Goal: Information Seeking & Learning: Check status

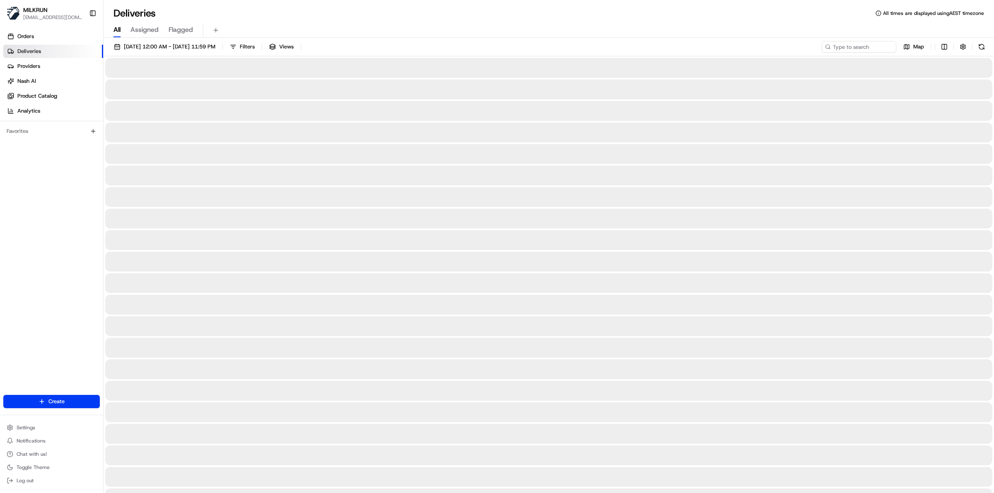
click at [118, 31] on span "All" at bounding box center [116, 30] width 7 height 10
click at [857, 44] on input at bounding box center [846, 47] width 99 height 12
paste input "2594502764"
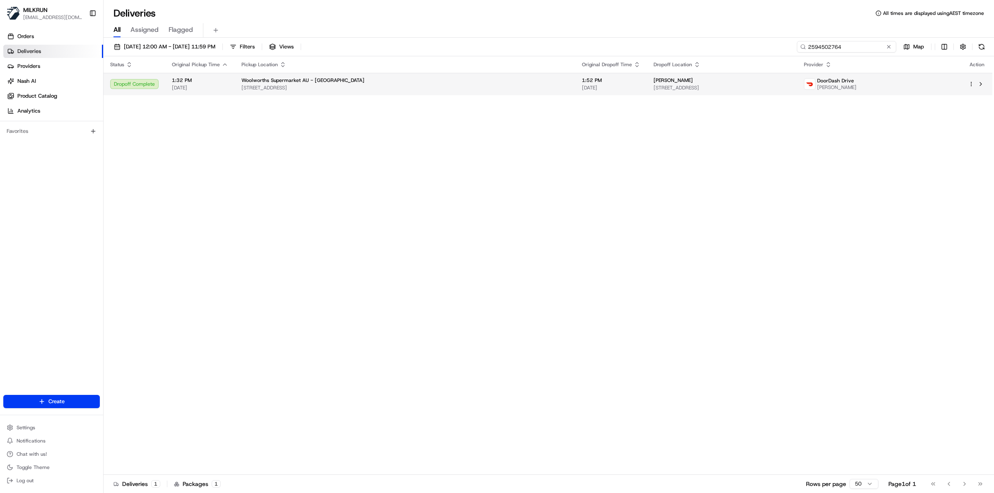
type input "2594502764"
drag, startPoint x: 628, startPoint y: 80, endPoint x: 589, endPoint y: 81, distance: 39.0
click at [647, 81] on td "[PERSON_NAME] [STREET_ADDRESS]" at bounding box center [722, 84] width 150 height 22
copy span "[PERSON_NAME]"
